Goal: Information Seeking & Learning: Learn about a topic

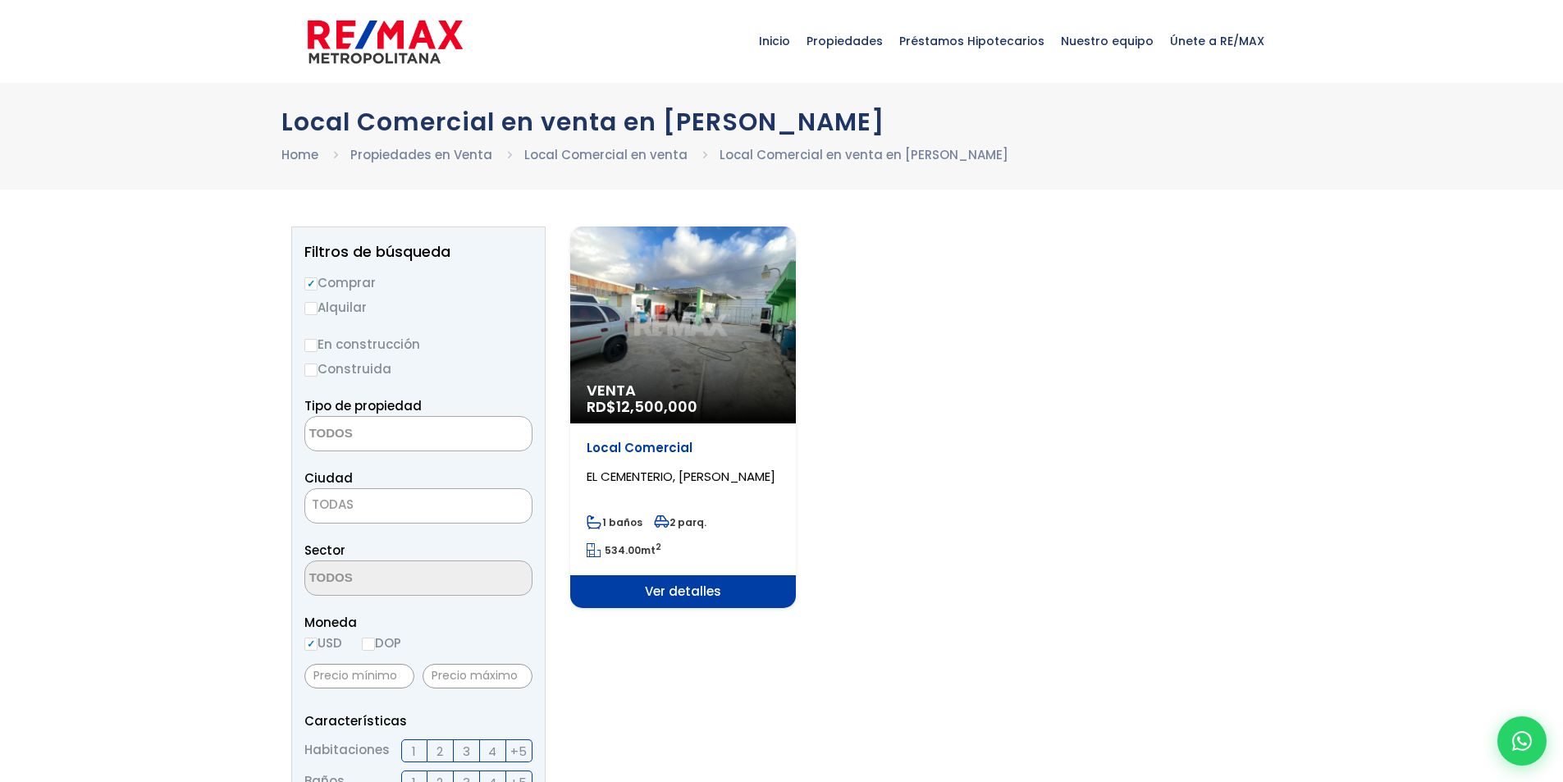
select select
click at [699, 295] on div "Venta RD$ 12,500,000" at bounding box center [683, 324] width 226 height 197
click at [616, 266] on div "Venta RD$ 12,500,000" at bounding box center [683, 324] width 226 height 197
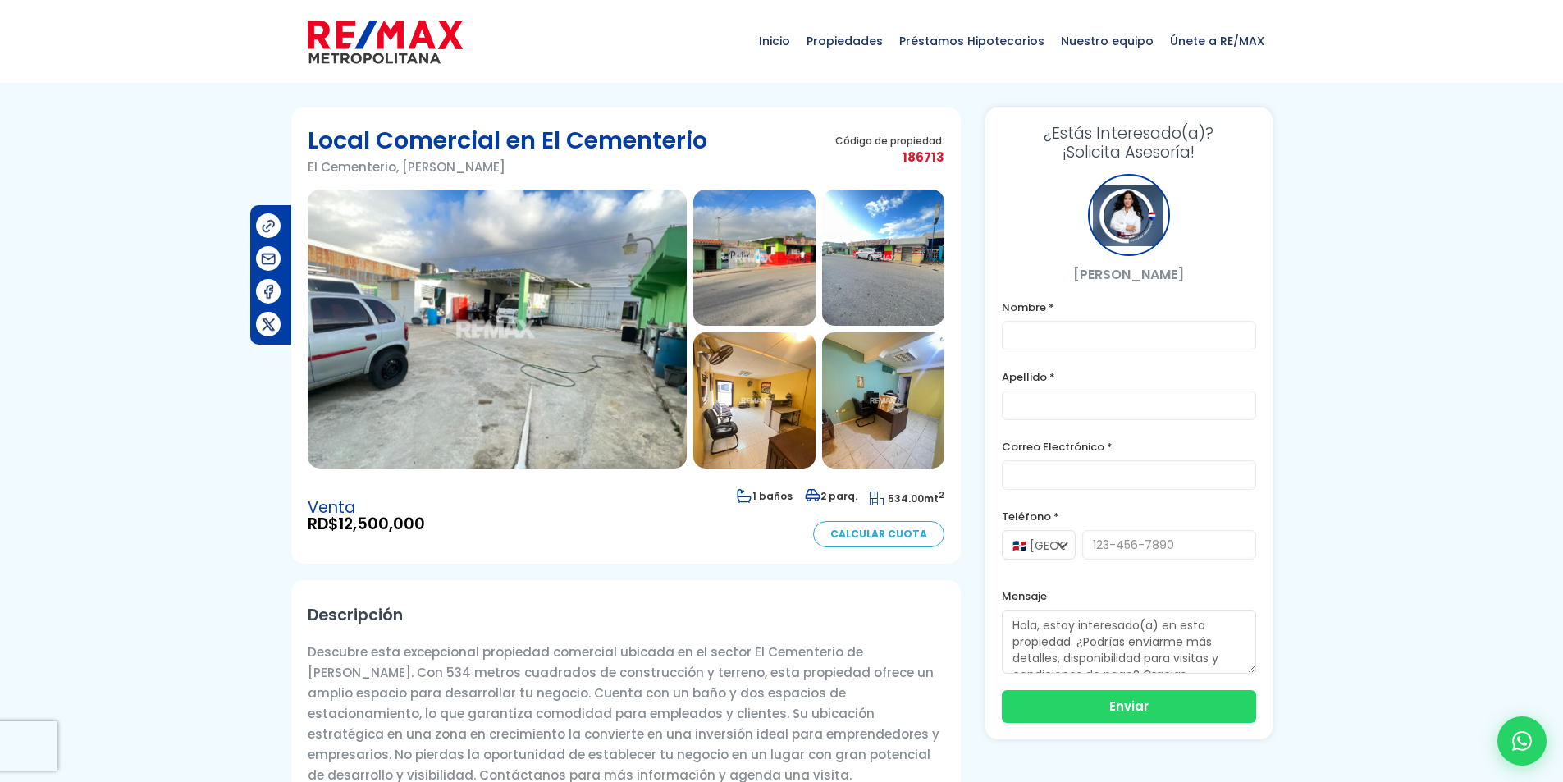
click at [731, 254] on img at bounding box center [754, 258] width 122 height 136
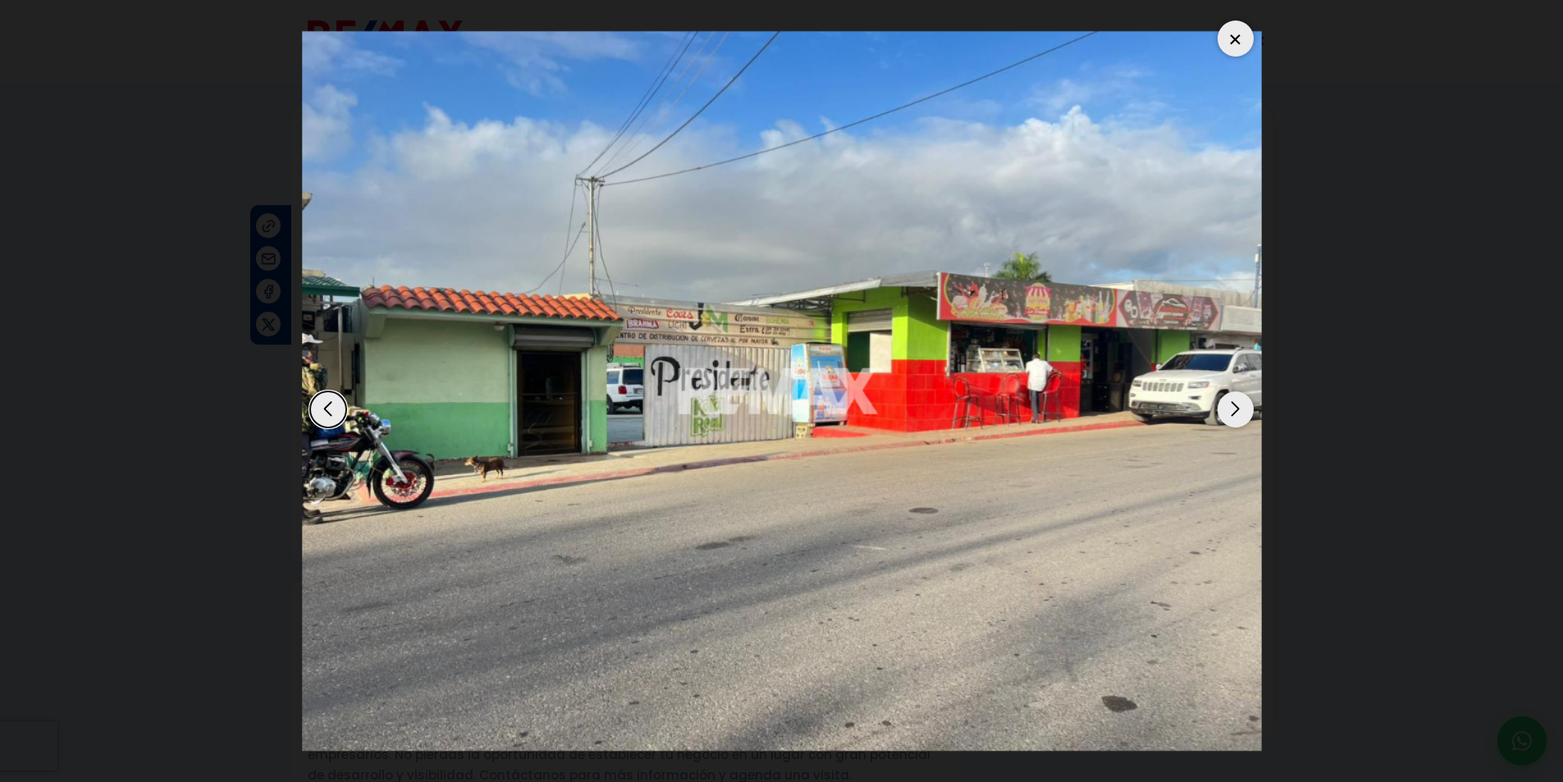
click at [1225, 48] on div at bounding box center [1236, 39] width 36 height 36
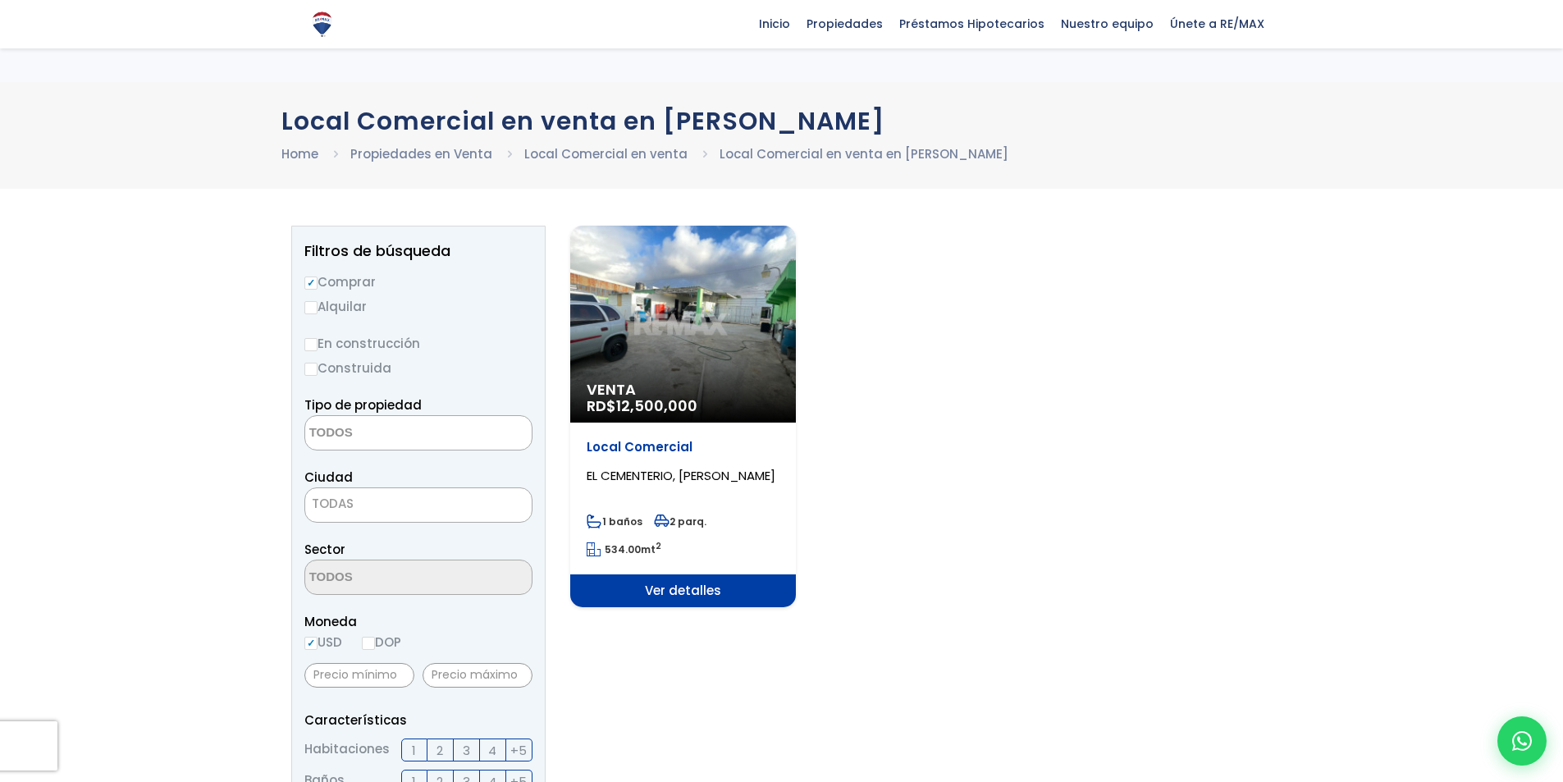
select select
